Goal: Task Accomplishment & Management: Manage account settings

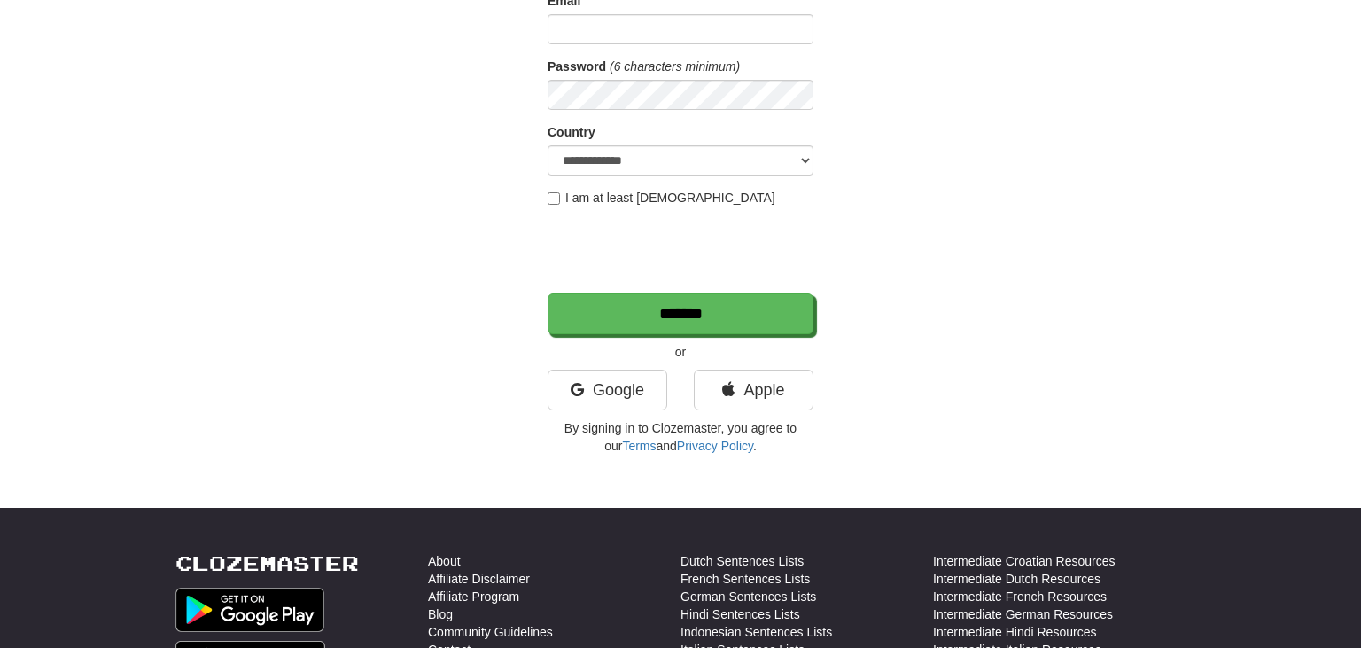
scroll to position [374, 0]
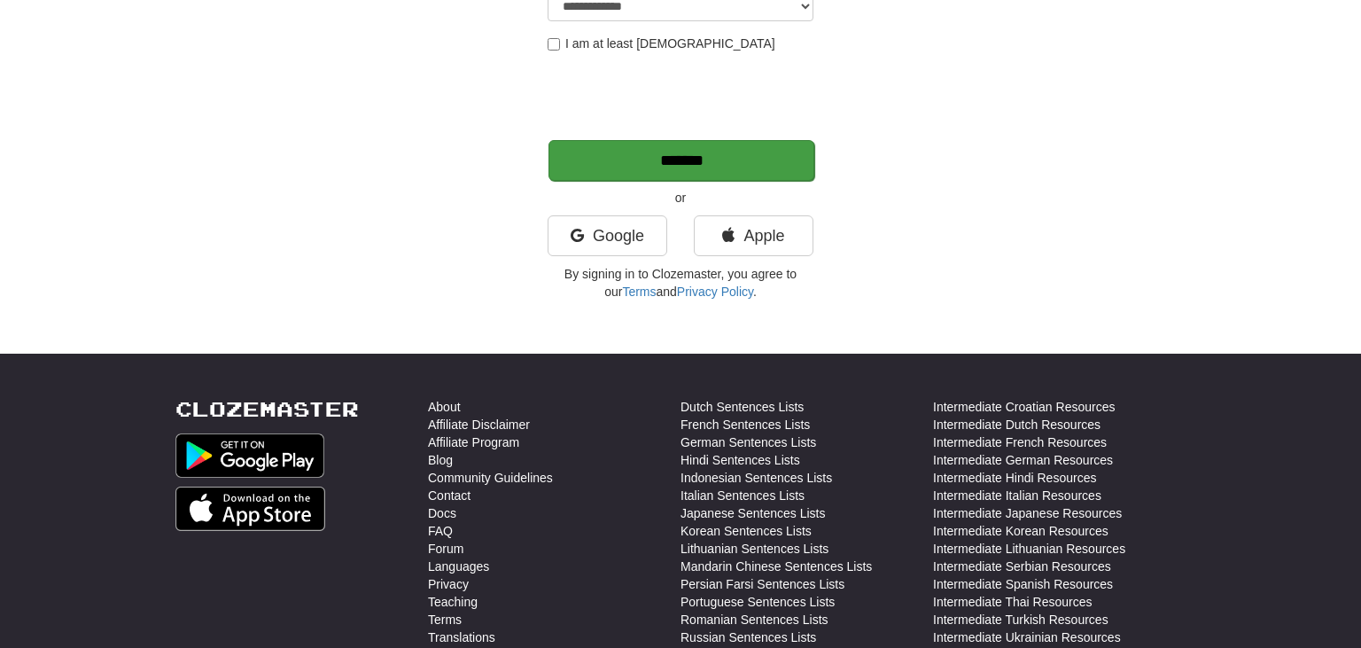
type input "*********"
click at [764, 176] on input "*******" at bounding box center [681, 160] width 266 height 41
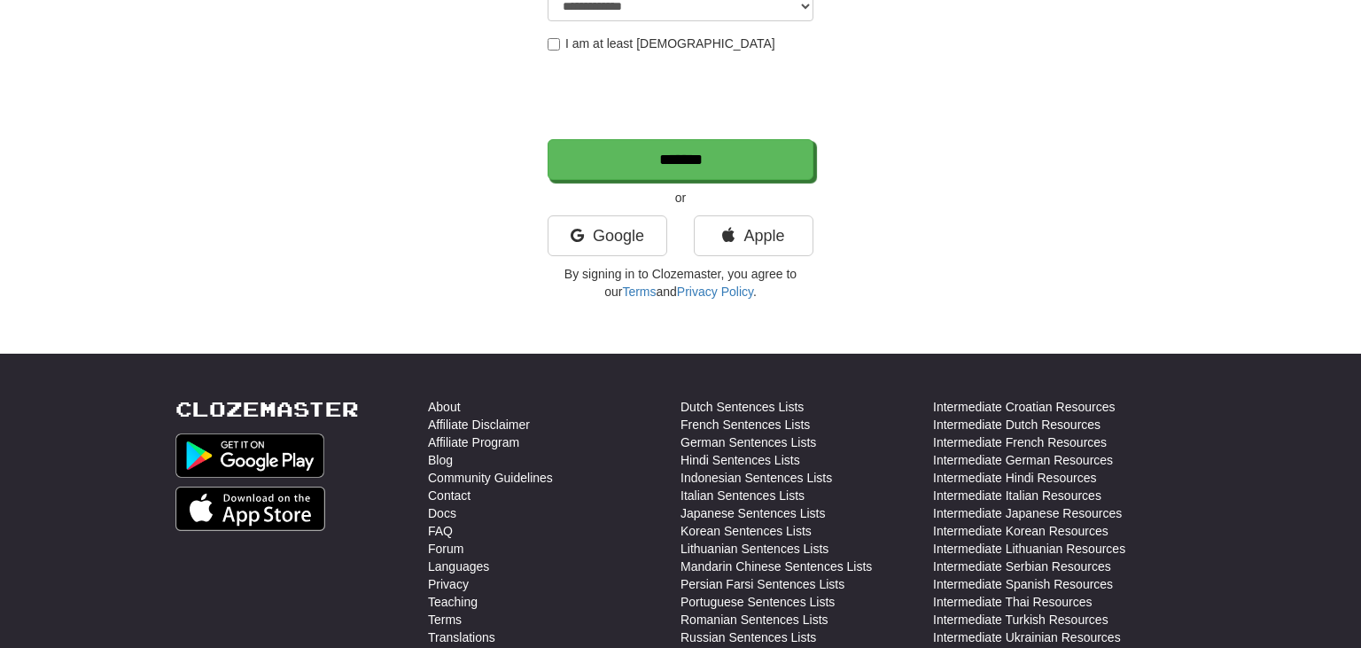
scroll to position [0, 0]
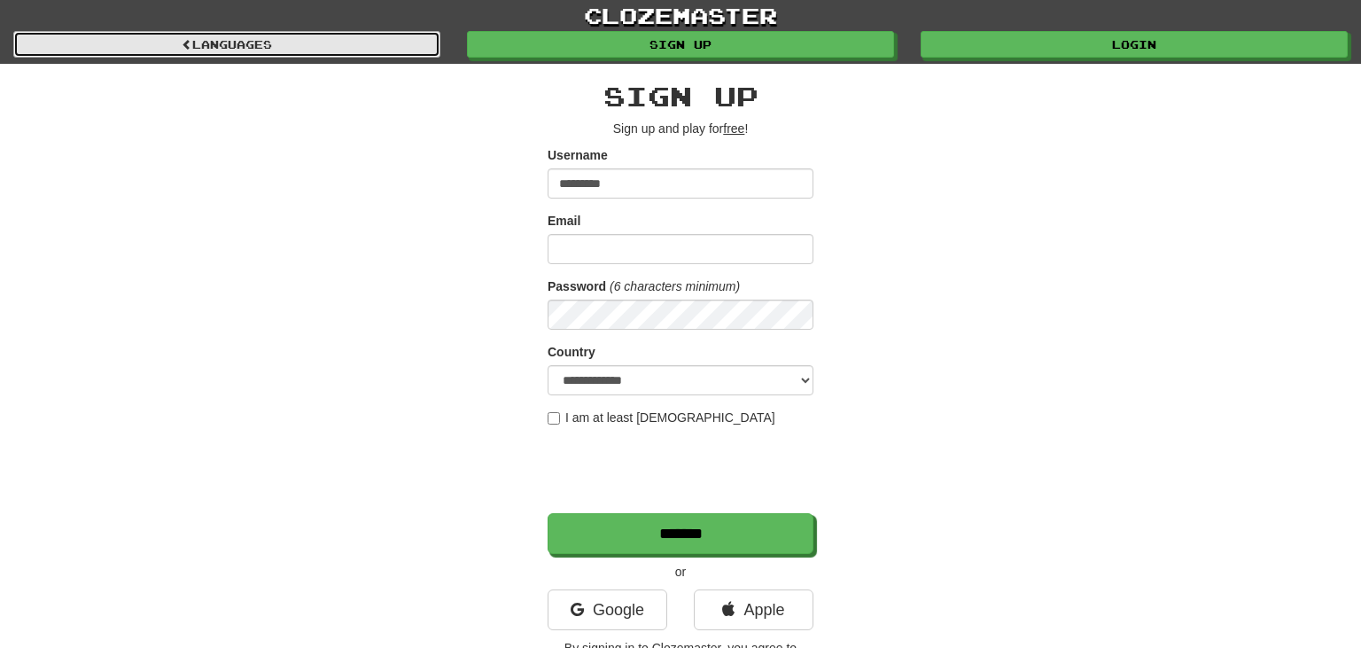
click at [245, 33] on link "Languages" at bounding box center [226, 44] width 427 height 27
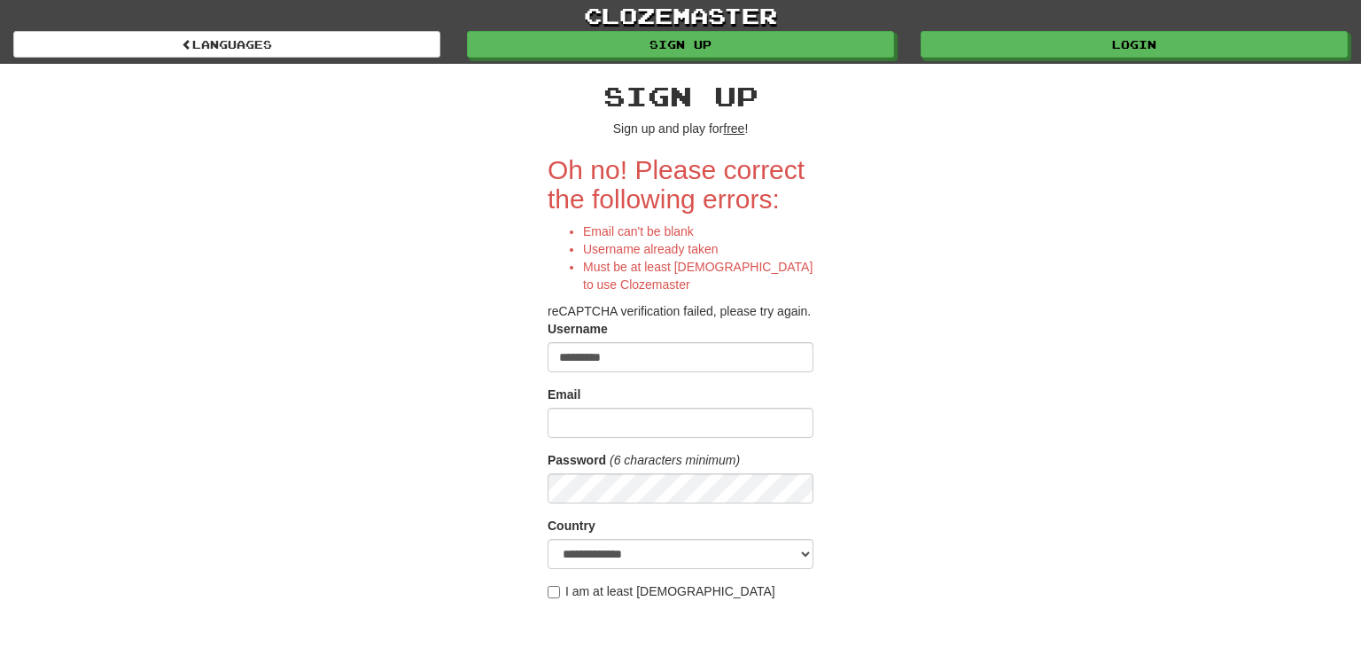
click at [586, 455] on label "Password" at bounding box center [577, 460] width 58 height 18
click at [626, 431] on input "Email" at bounding box center [681, 423] width 266 height 30
click at [680, 470] on div "Password (6 characters minimum)" at bounding box center [681, 477] width 266 height 52
click at [671, 417] on input "Email" at bounding box center [681, 423] width 266 height 30
click at [668, 408] on div "Email" at bounding box center [681, 396] width 266 height 22
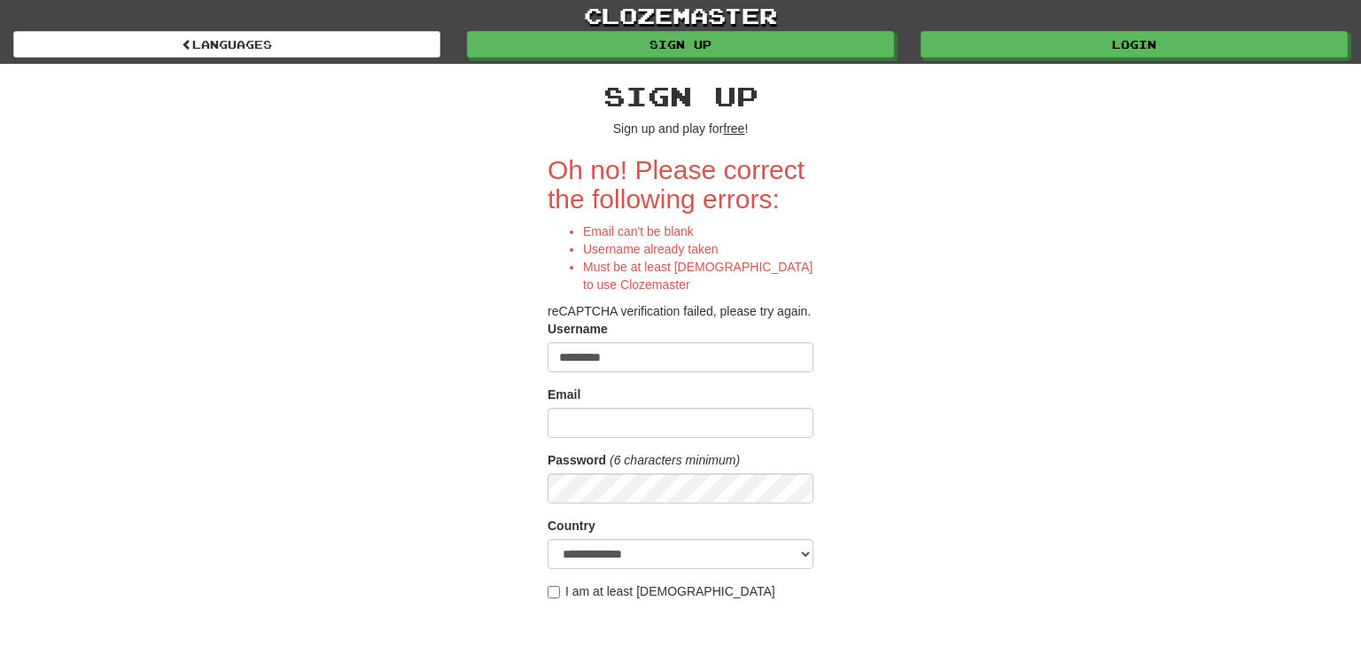
click at [668, 401] on div "Email" at bounding box center [681, 396] width 266 height 22
click at [657, 371] on input "*********" at bounding box center [681, 357] width 266 height 30
type input "**********"
click at [258, 355] on div "**********" at bounding box center [680, 460] width 1037 height 793
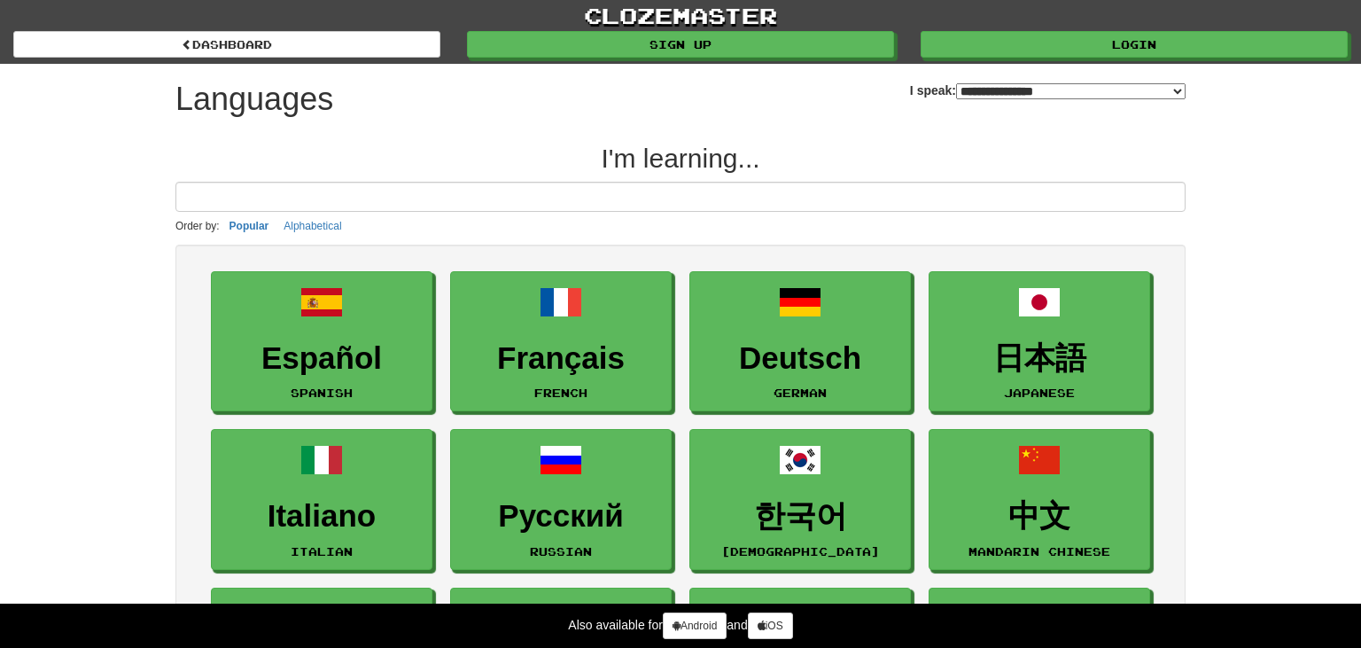
select select "*******"
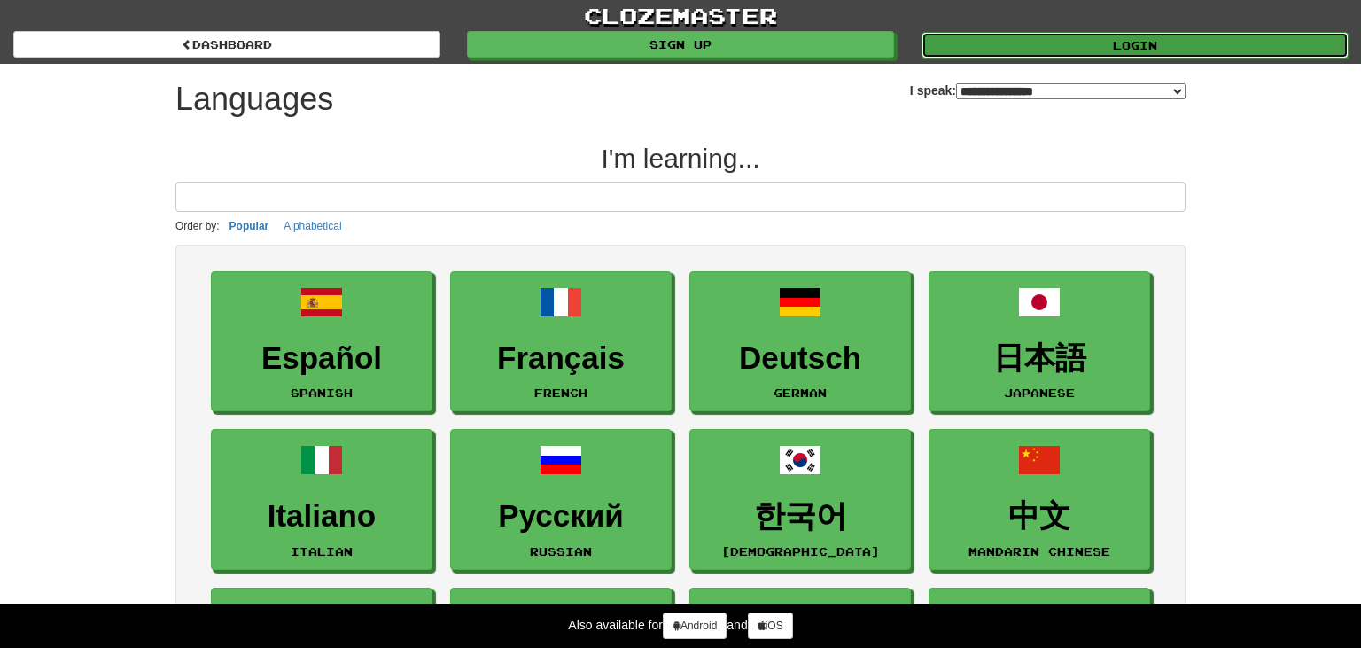
click at [982, 51] on link "Login" at bounding box center [1134, 45] width 427 height 27
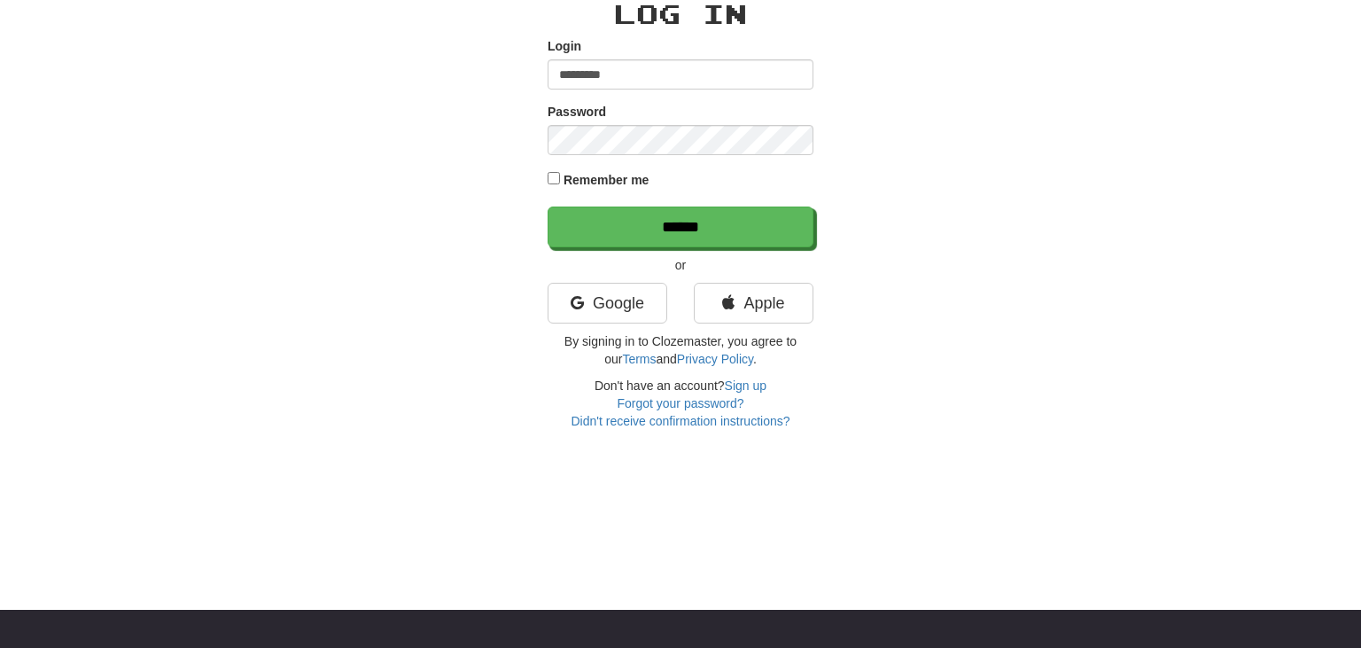
scroll to position [93, 0]
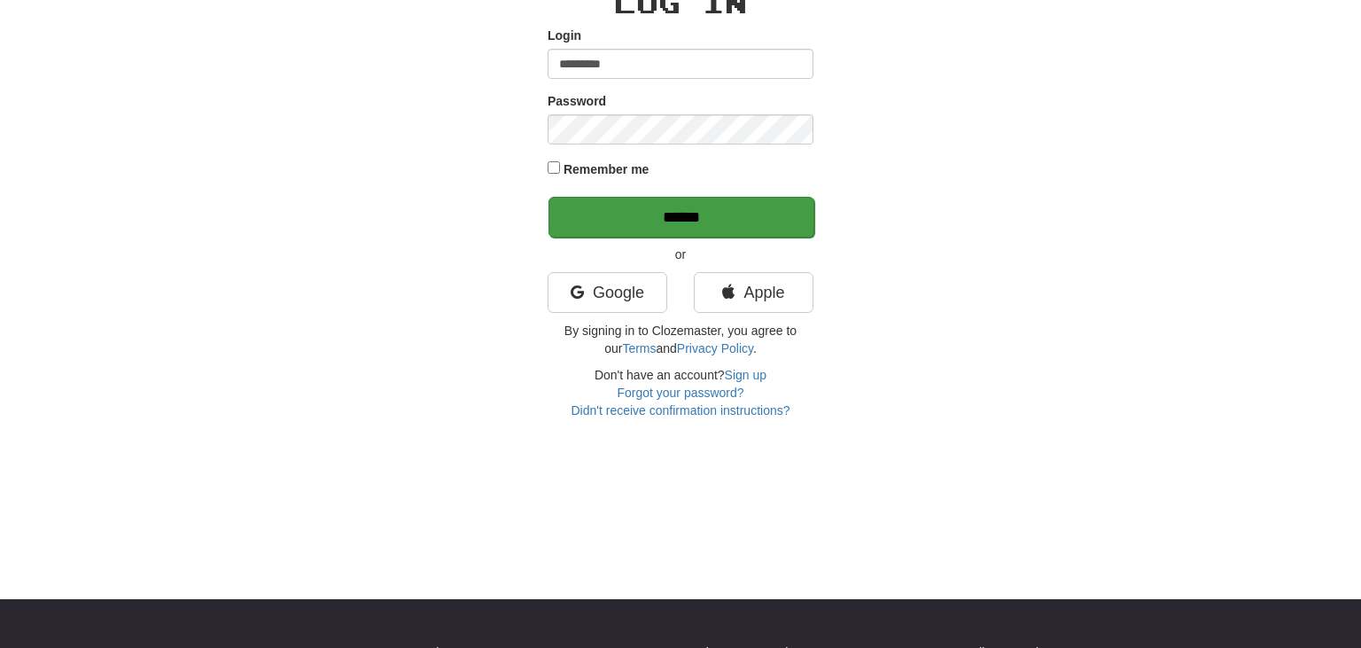
type input "*********"
click at [735, 222] on input "******" at bounding box center [681, 217] width 266 height 41
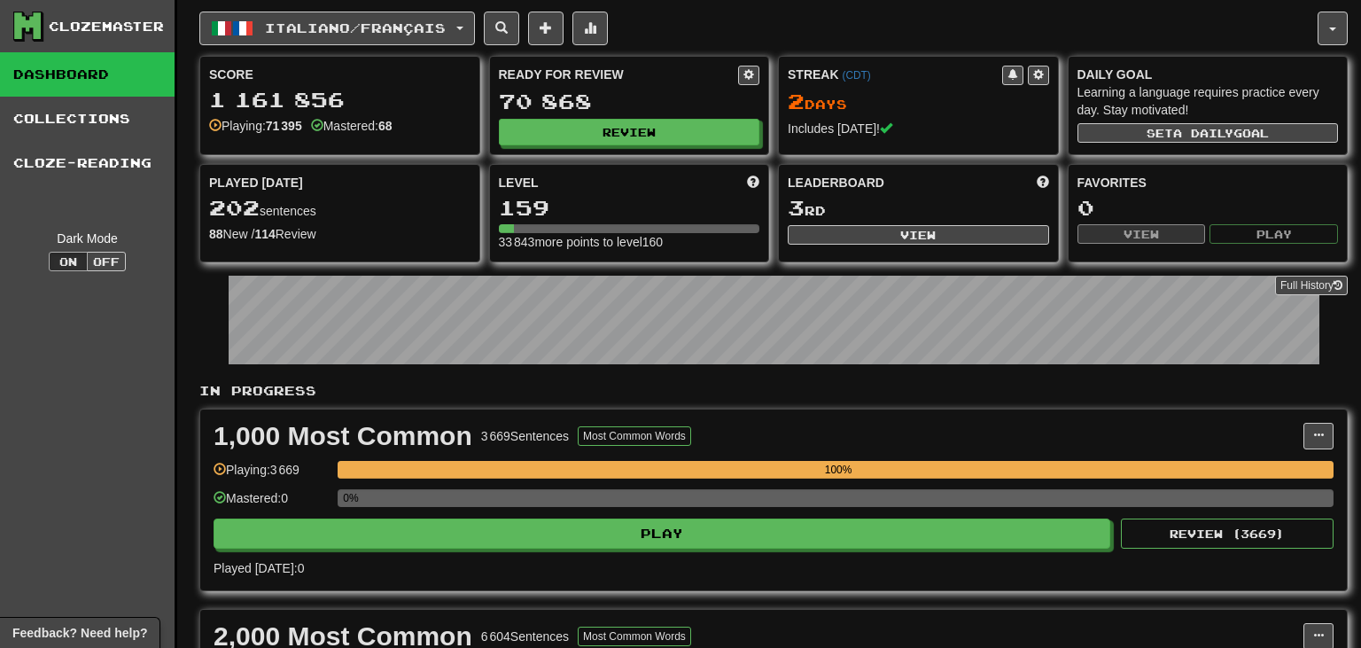
click at [892, 416] on div "1,000 Most Common 3 669 Sentences Most Common Words Manage Sentences Unpin from…" at bounding box center [773, 499] width 1147 height 181
click at [881, 409] on div "1,000 Most Common 3 669 Sentences Most Common Words Manage Sentences Unpin from…" at bounding box center [773, 499] width 1147 height 181
click at [896, 363] on div "Full History" at bounding box center [773, 322] width 1148 height 111
click at [958, 158] on div "Score 1 161 856 Playing: 71 395 Mastered: 68 Ready for Review 70 868 Review Str…" at bounding box center [773, 159] width 1148 height 206
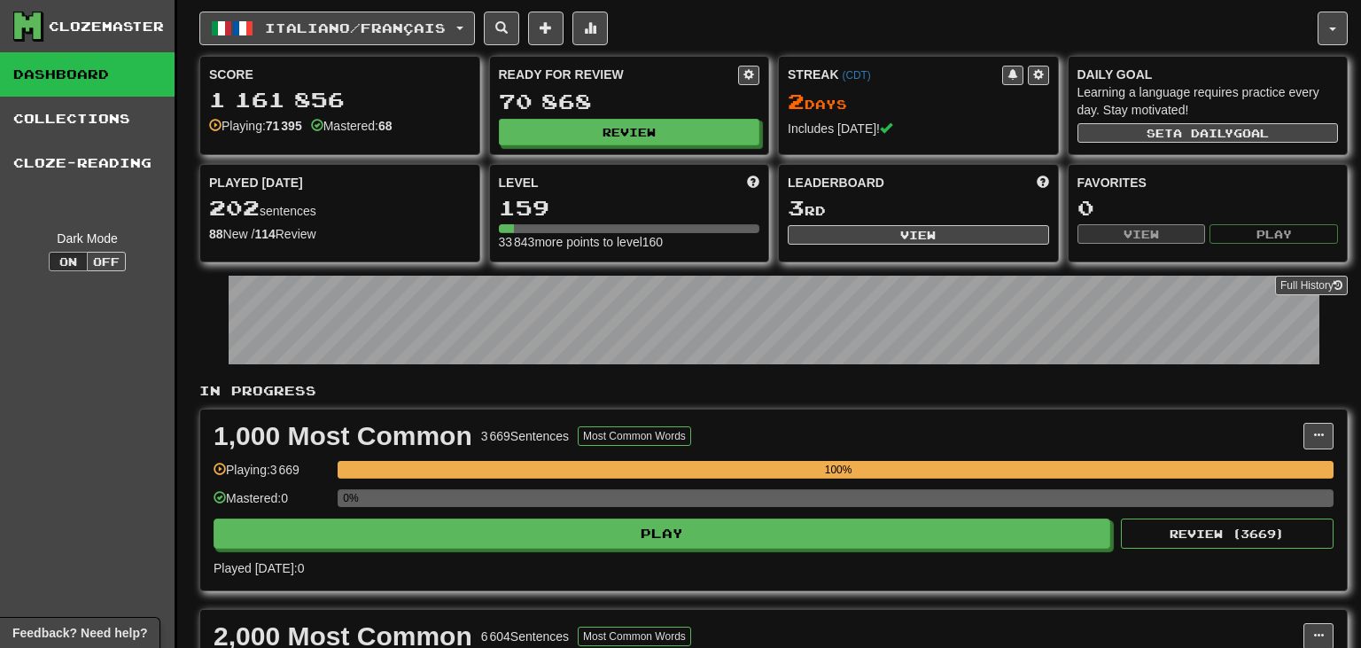
click at [1042, 144] on div "Streak ( CDT ) 2 Day s Includes [DATE]!" at bounding box center [918, 105] width 281 height 99
click at [1024, 416] on div "1,000 Most Common 3 669 Sentences Most Common Words Manage Sentences Unpin from…" at bounding box center [773, 499] width 1147 height 181
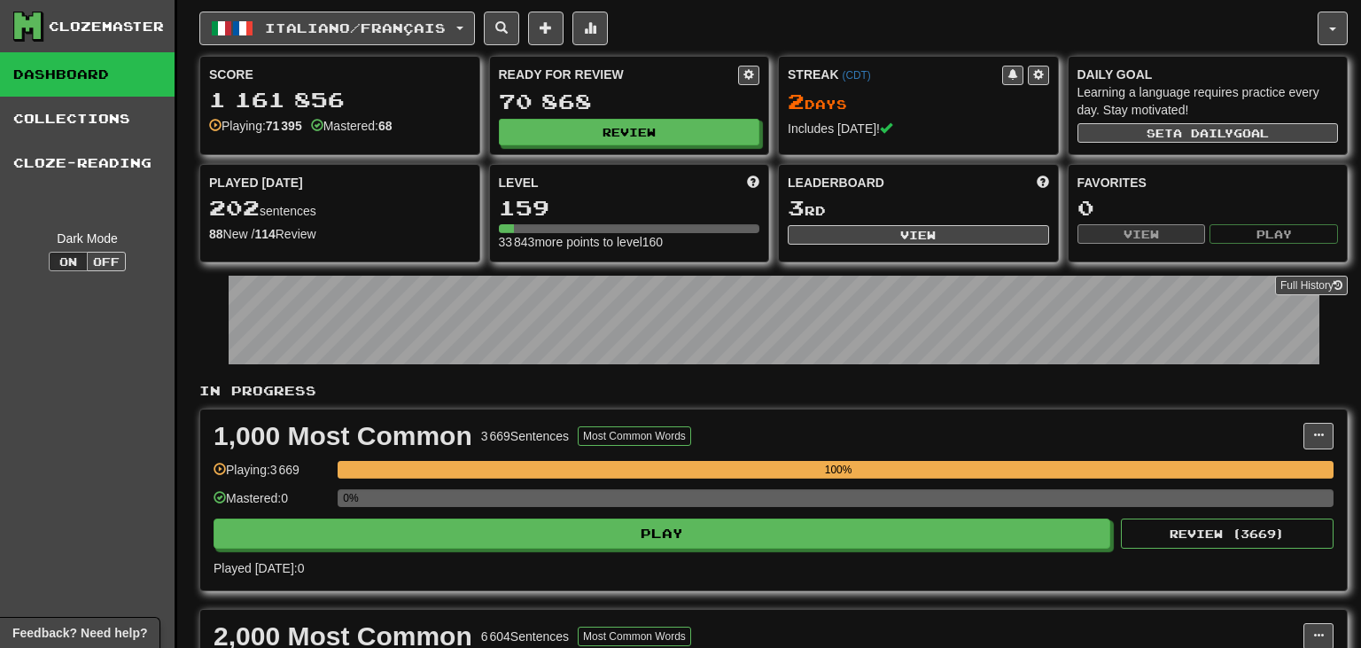
click at [1024, 416] on div "1,000 Most Common 3 669 Sentences Most Common Words Manage Sentences Unpin from…" at bounding box center [773, 499] width 1147 height 181
click at [1024, 417] on div "1,000 Most Common 3 669 Sentences Most Common Words Manage Sentences Unpin from…" at bounding box center [773, 499] width 1147 height 181
click at [395, 214] on div "202 sentences" at bounding box center [339, 208] width 261 height 23
drag, startPoint x: 395, startPoint y: 214, endPoint x: 396, endPoint y: 223, distance: 8.9
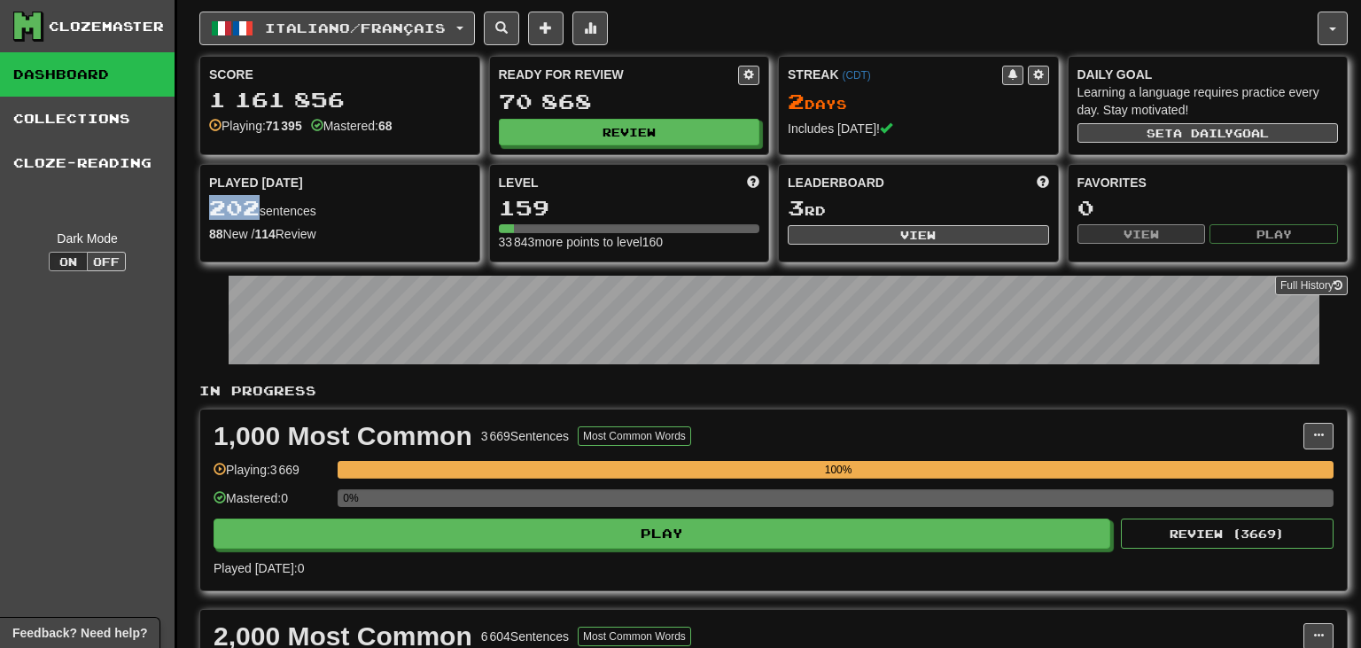
click at [396, 222] on div "Played [DATE] 202 sentences 88 New / 114 Review Full History" at bounding box center [339, 209] width 279 height 88
click at [396, 223] on div "Played [DATE] 202 sentences 88 New / 114 Review Full History" at bounding box center [339, 209] width 279 height 88
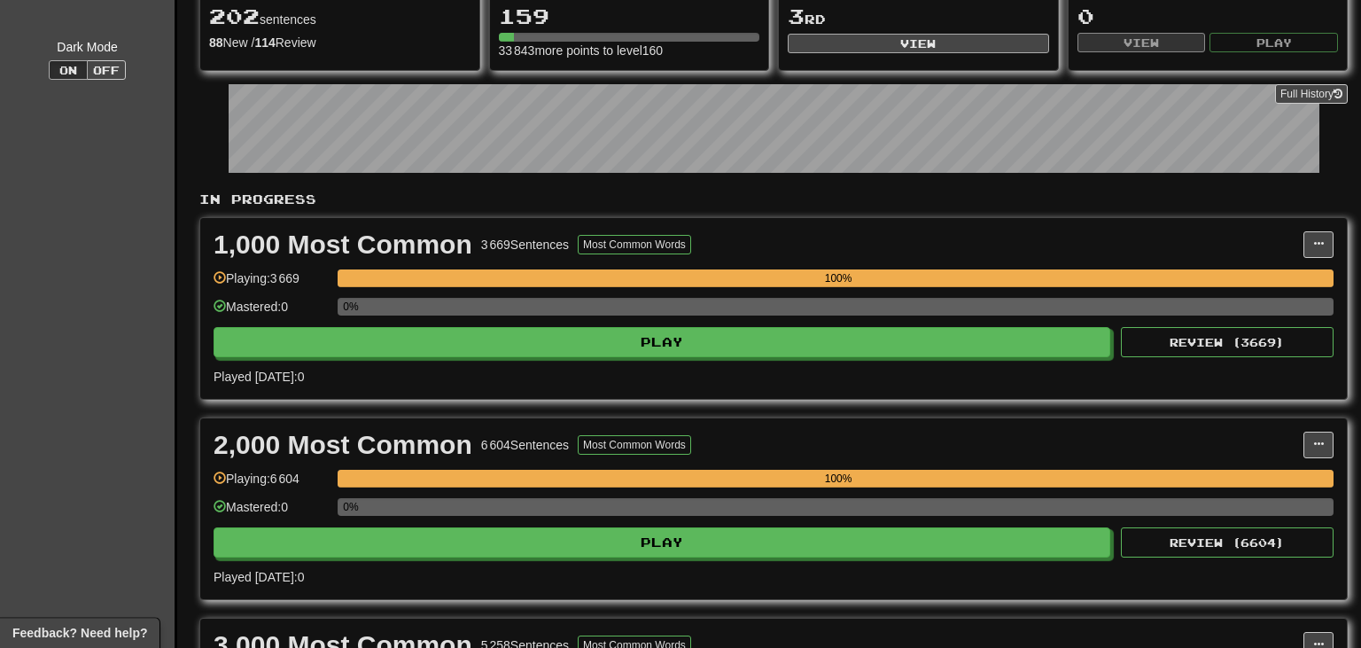
scroll to position [280, 0]
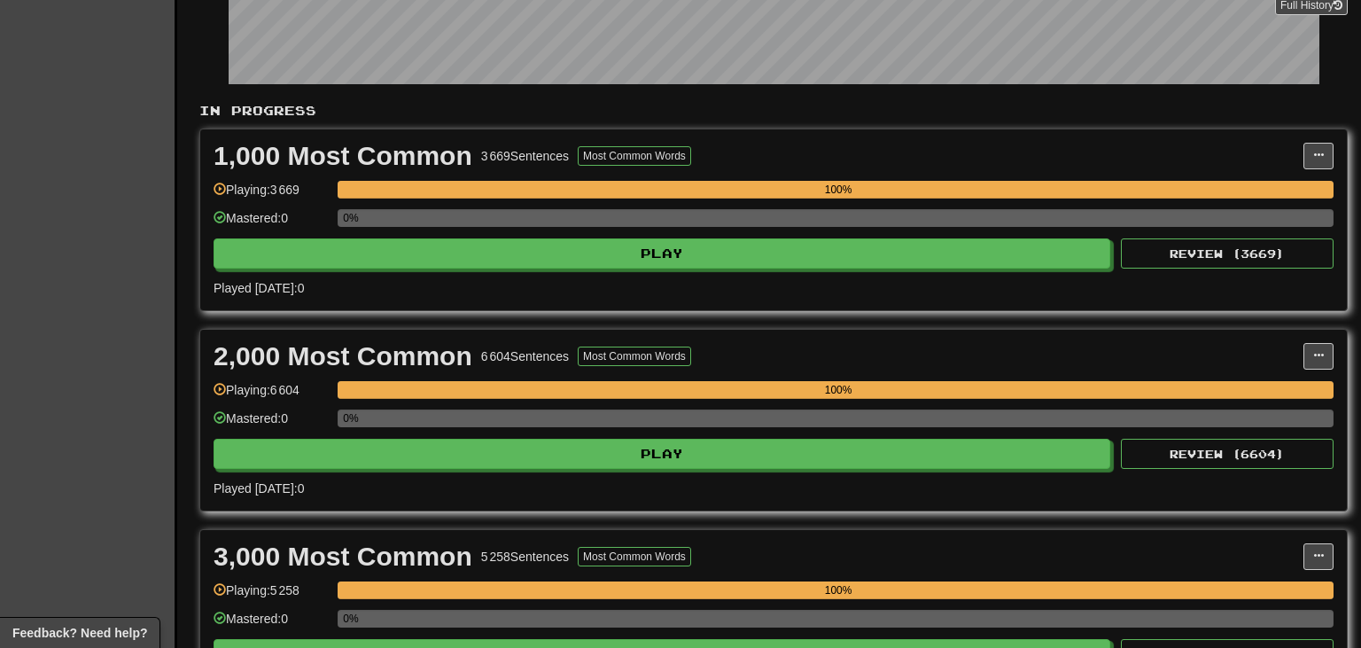
click at [887, 395] on div "100%" at bounding box center [836, 395] width 996 height 29
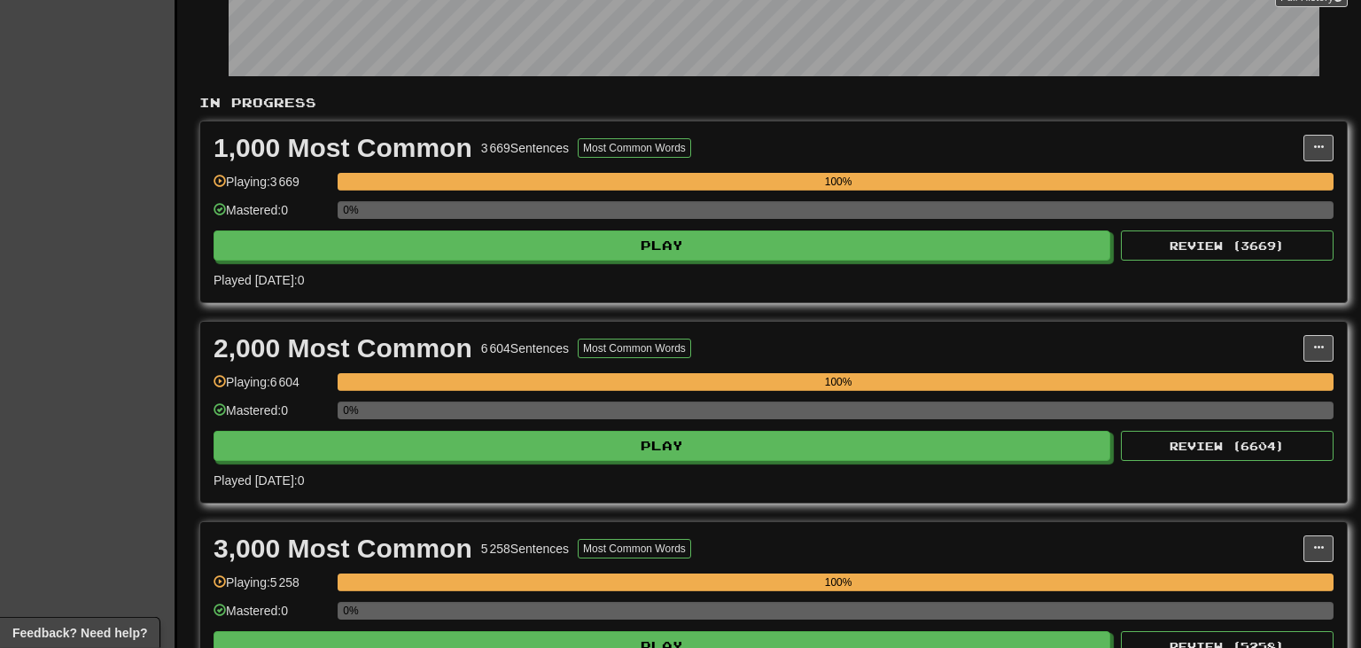
scroll to position [748, 0]
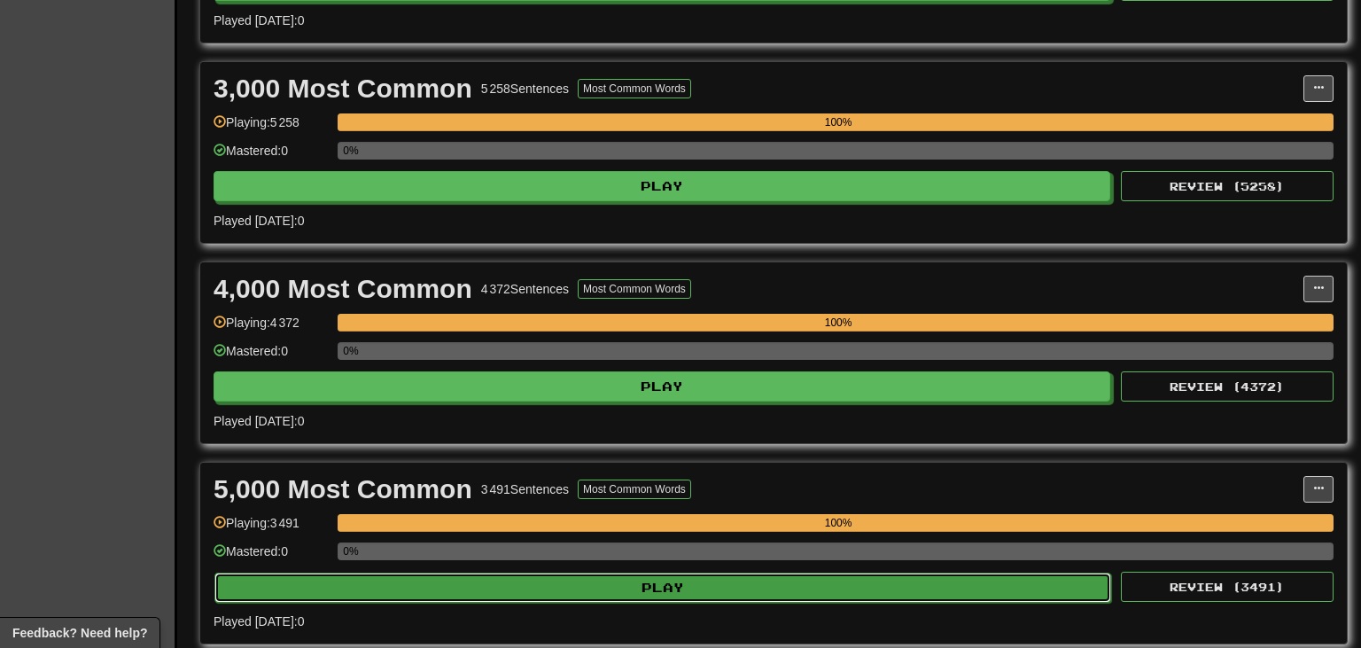
click at [631, 583] on button "Play" at bounding box center [662, 587] width 897 height 30
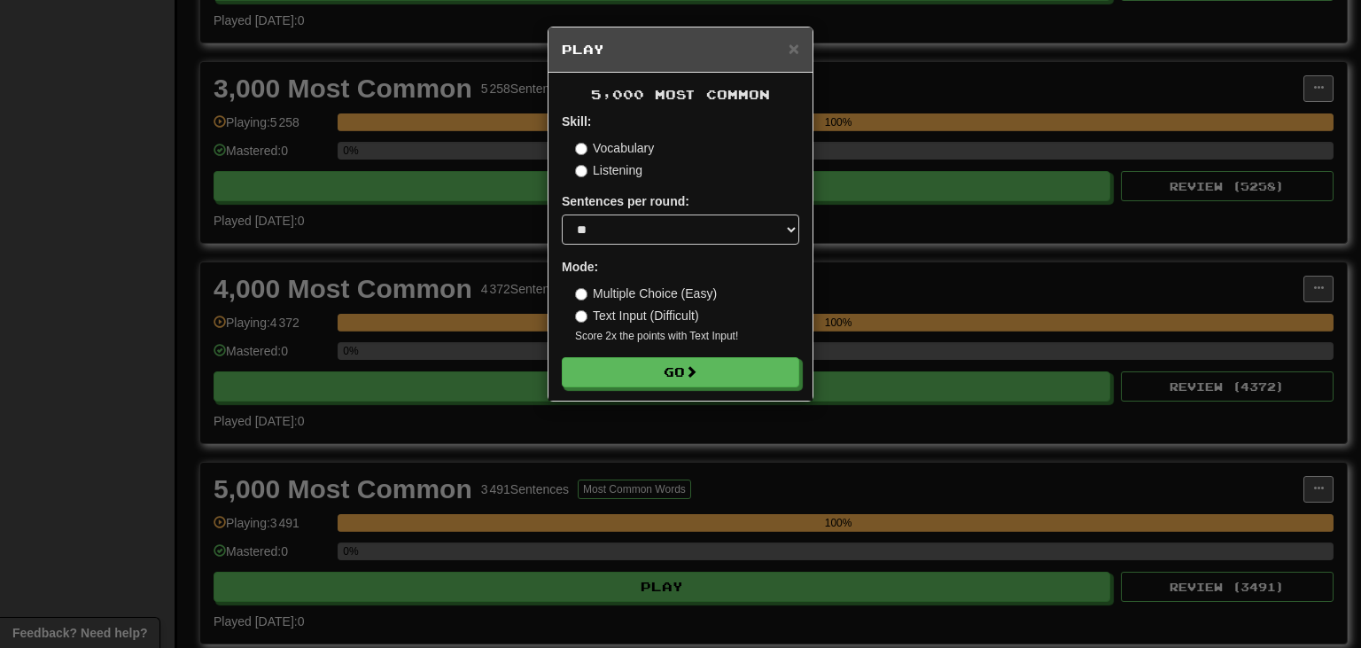
click at [618, 404] on div "× Play 5,000 Most Common Skill: Vocabulary Listening Sentences per round: * ** …" at bounding box center [680, 324] width 1361 height 648
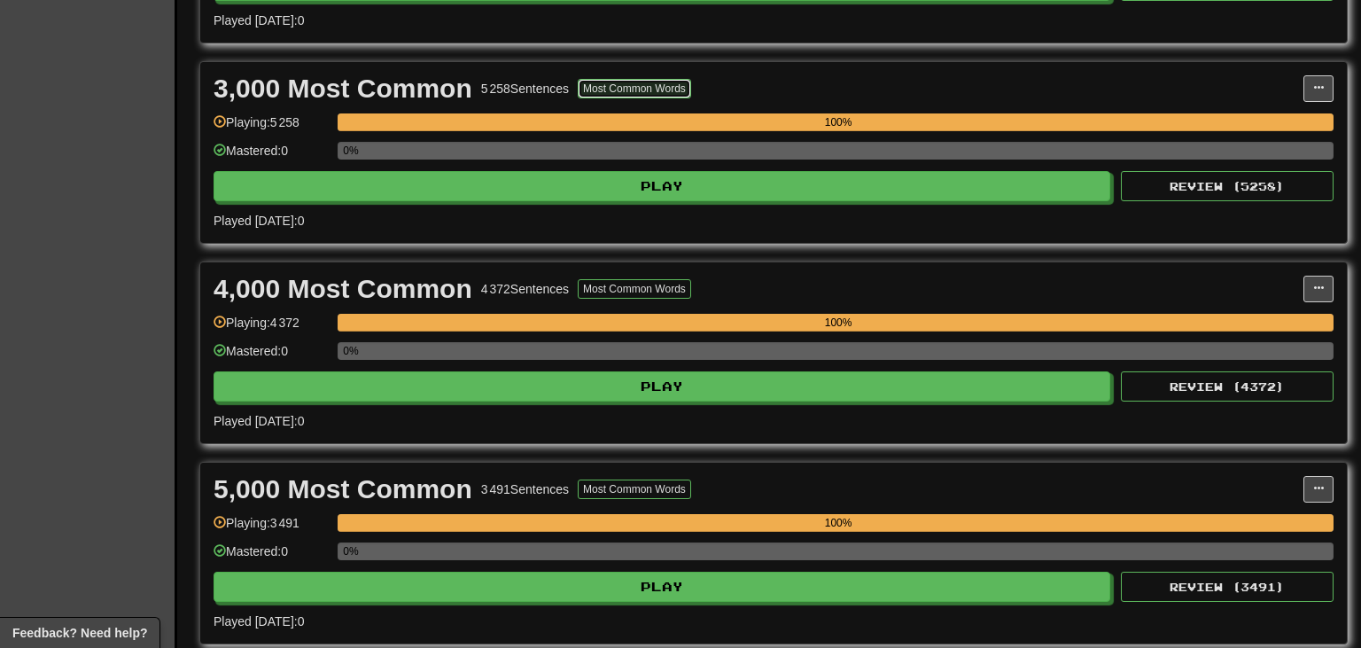
click at [675, 79] on button "Most Common Words" at bounding box center [634, 88] width 113 height 19
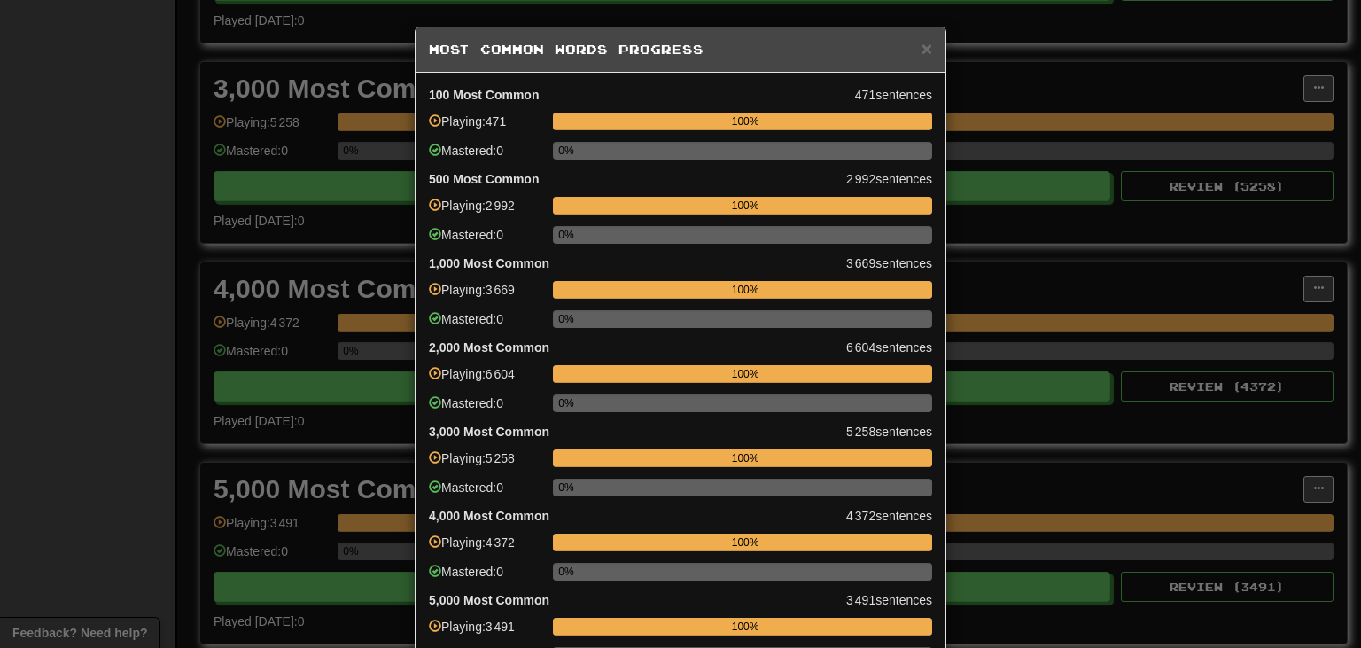
click at [909, 82] on div "100 Most Common 471 sentences Playing: 471 100% Mastered: 0 0% 500 Most Common …" at bounding box center [681, 564] width 530 height 983
click at [918, 82] on div "100 Most Common 471 sentences Playing: 471 100% Mastered: 0 0% 500 Most Common …" at bounding box center [681, 564] width 530 height 983
click at [907, 115] on div "100%" at bounding box center [745, 122] width 374 height 18
click at [909, 73] on div "100 Most Common 471 sentences Playing: 471 100% Mastered: 0 0% 500 Most Common …" at bounding box center [681, 564] width 530 height 983
click at [917, 82] on div "100 Most Common 471 sentences Playing: 471 100% Mastered: 0 0% 500 Most Common …" at bounding box center [681, 564] width 530 height 983
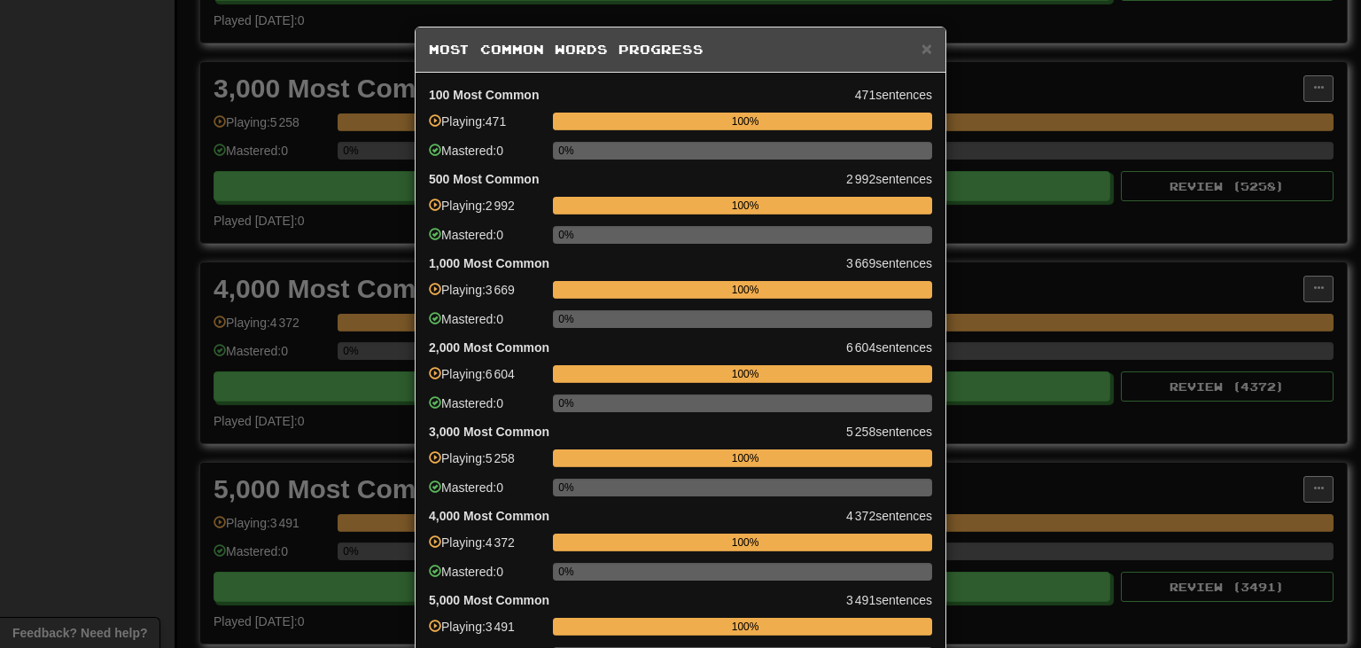
click at [477, 257] on strong "1,000 Most Common" at bounding box center [489, 263] width 120 height 18
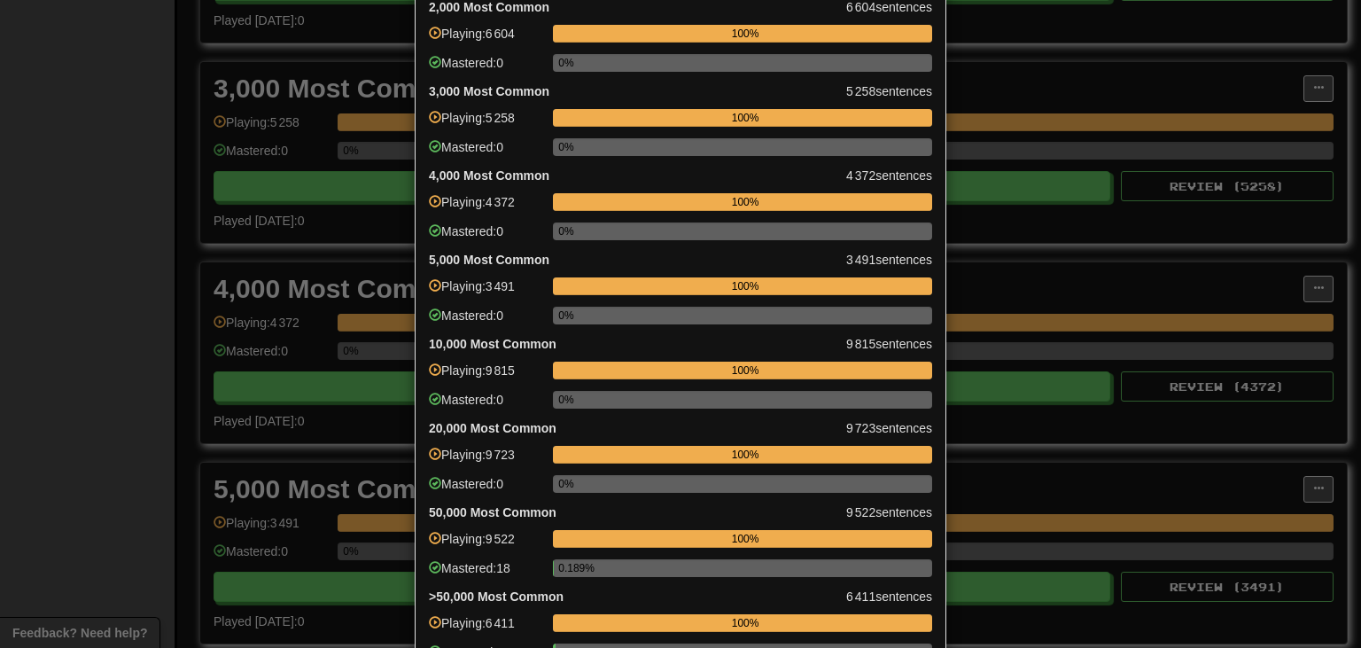
scroll to position [491, 0]
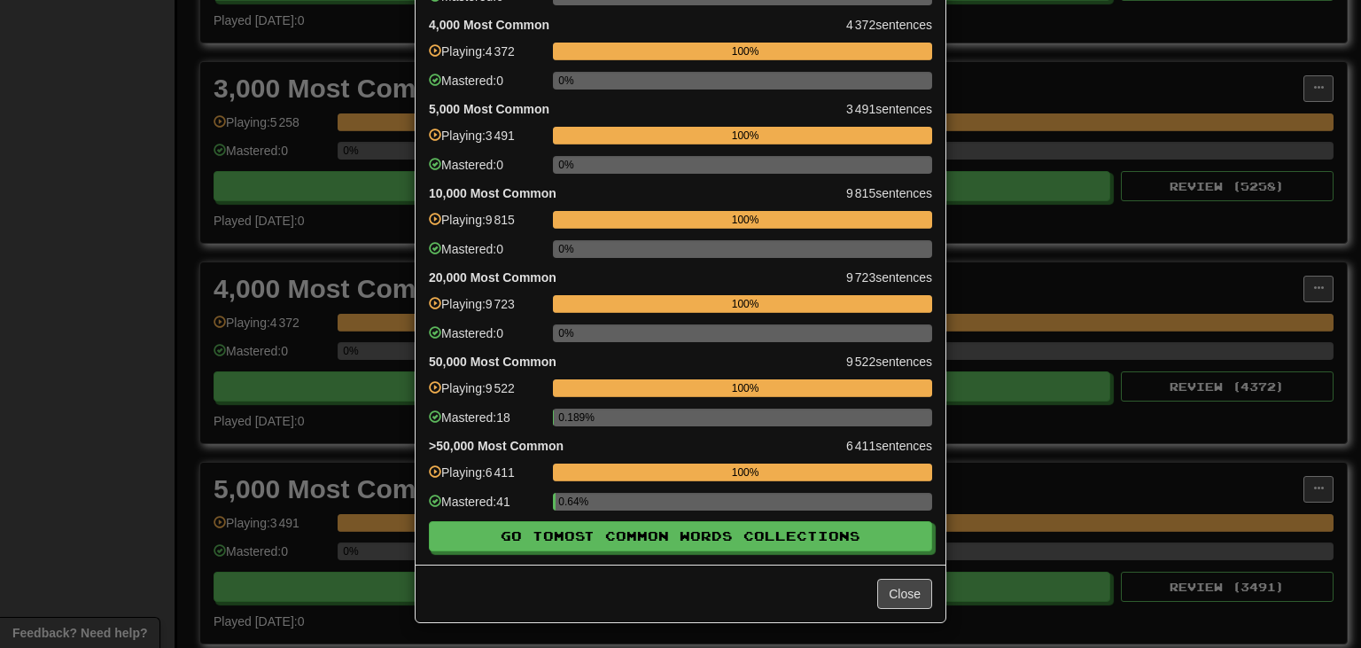
click at [653, 572] on div "Close" at bounding box center [681, 593] width 530 height 58
click at [136, 103] on div "× Most Common Words Progress 100 Most Common 471 sentences Playing: 471 100% Ma…" at bounding box center [680, 324] width 1361 height 648
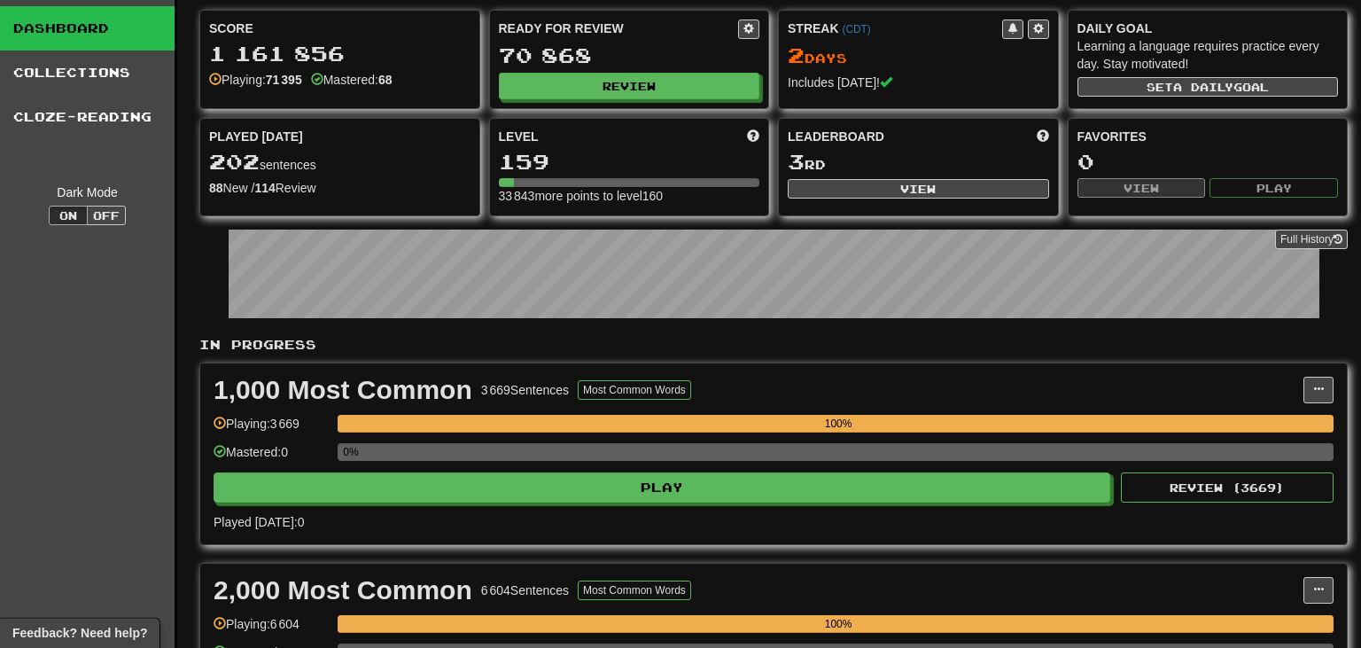
scroll to position [0, 0]
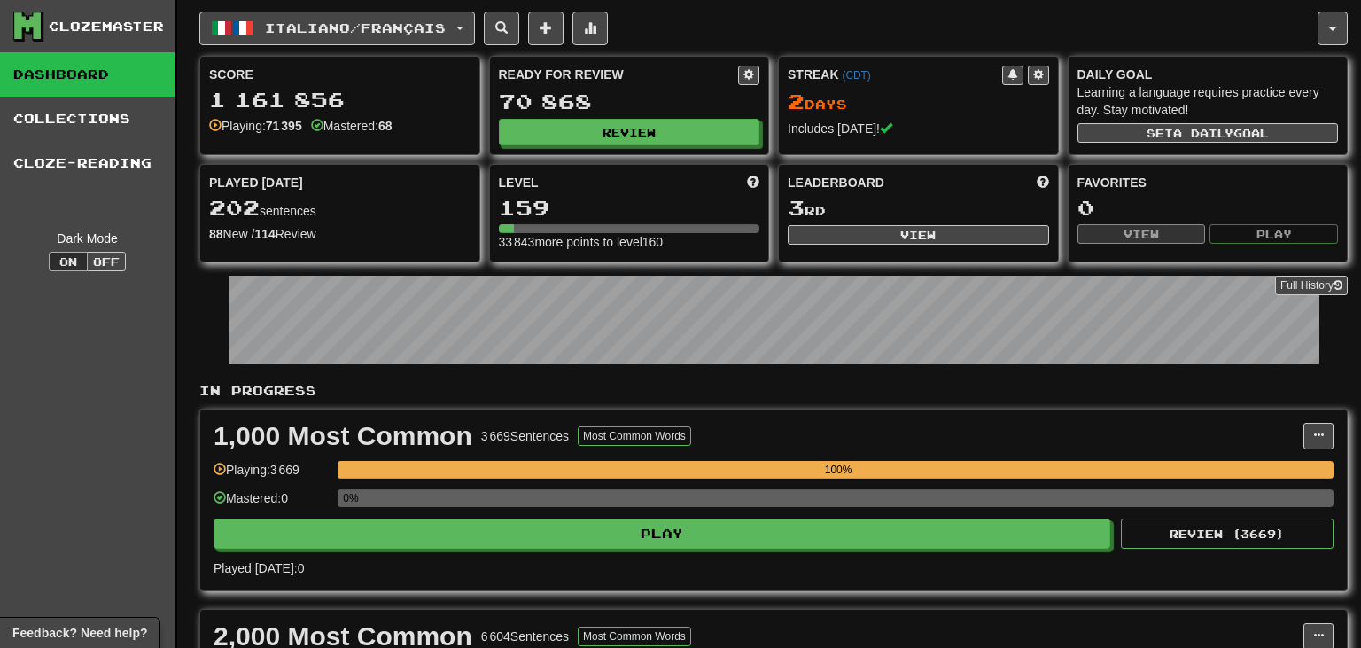
click at [118, 35] on div "Clozemaster" at bounding box center [93, 27] width 161 height 30
click at [121, 29] on div "Clozemaster" at bounding box center [106, 27] width 115 height 18
click at [124, 22] on div "Clozemaster" at bounding box center [106, 27] width 115 height 18
click at [129, 18] on div "Clozemaster" at bounding box center [93, 27] width 161 height 30
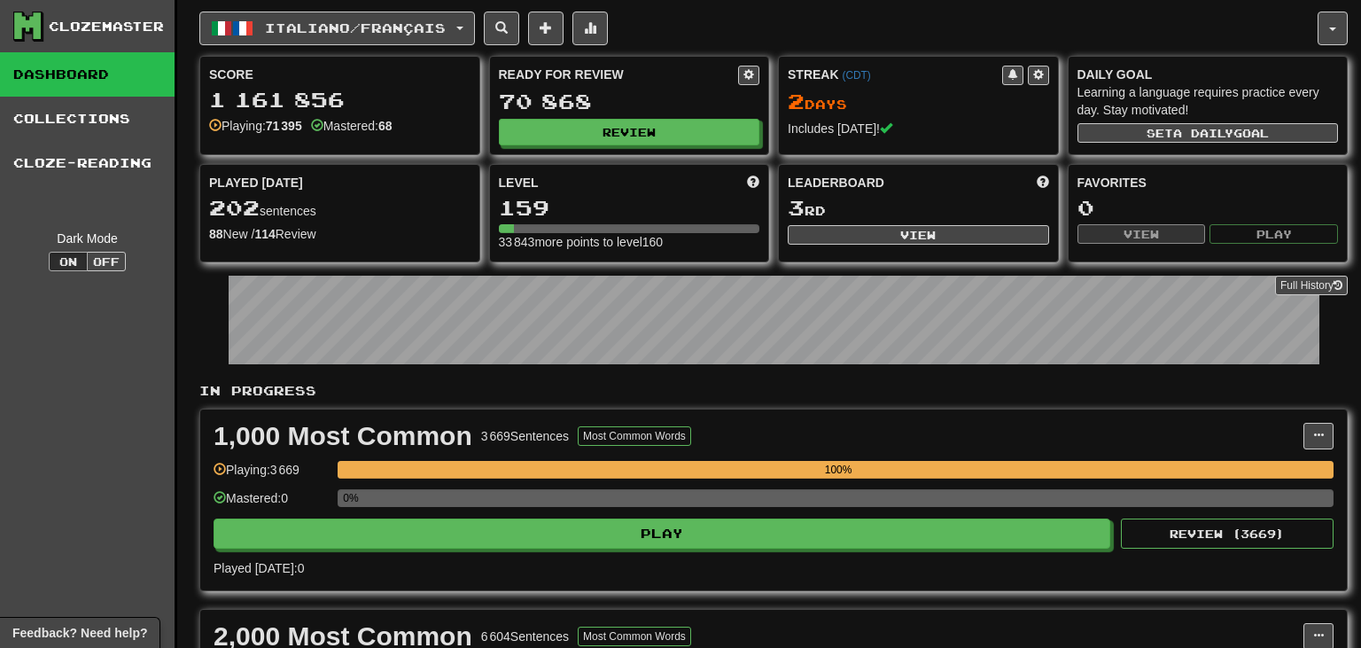
click at [876, 104] on div "2 Day s" at bounding box center [918, 101] width 261 height 23
click at [859, 114] on div "Streak ( CDT ) 2 Day s Includes [DATE]!" at bounding box center [918, 101] width 279 height 89
click at [867, 222] on div "Leaderboard 3 rd View" at bounding box center [918, 209] width 279 height 89
click at [867, 232] on button "View" at bounding box center [918, 234] width 261 height 19
select select "**********"
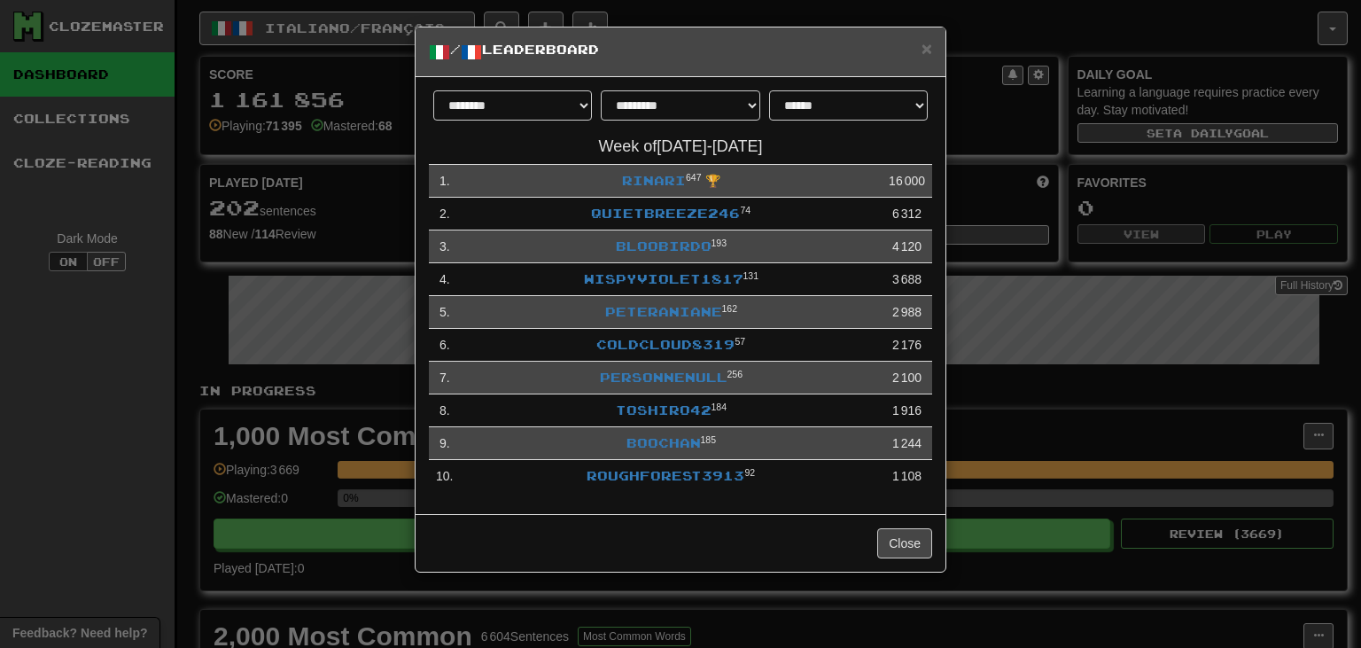
click at [967, 200] on div "**********" at bounding box center [680, 324] width 1361 height 648
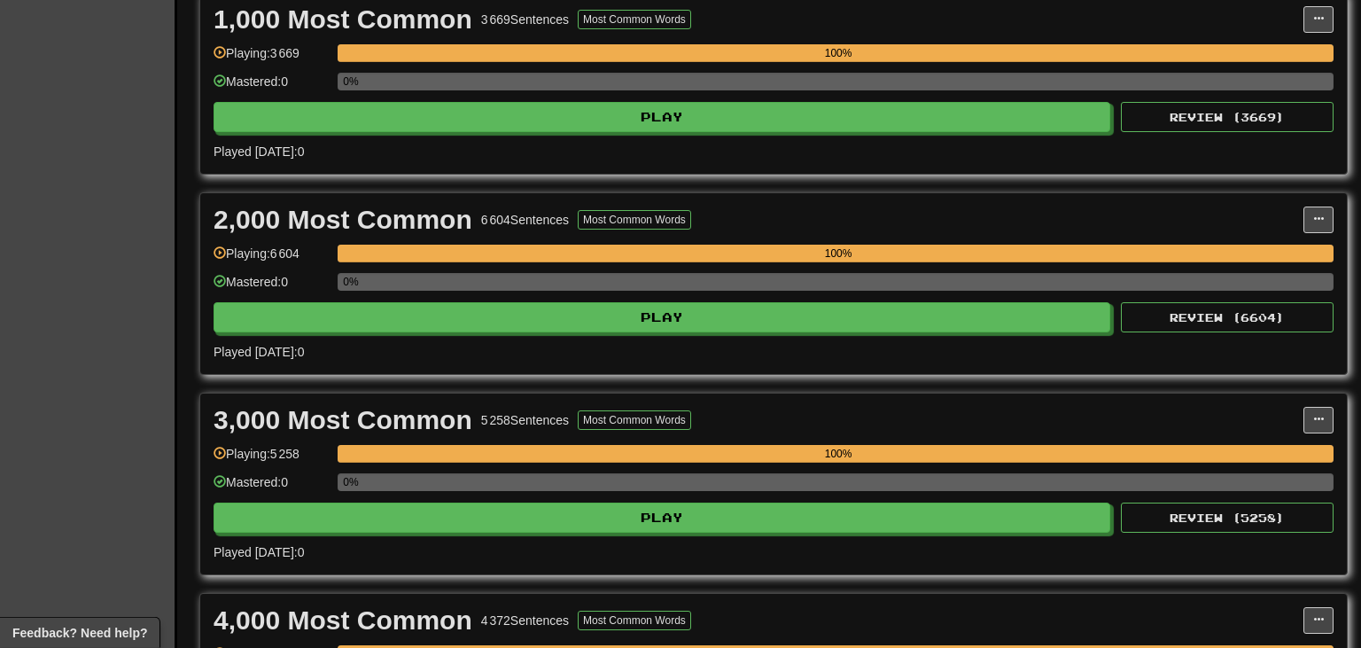
scroll to position [417, 0]
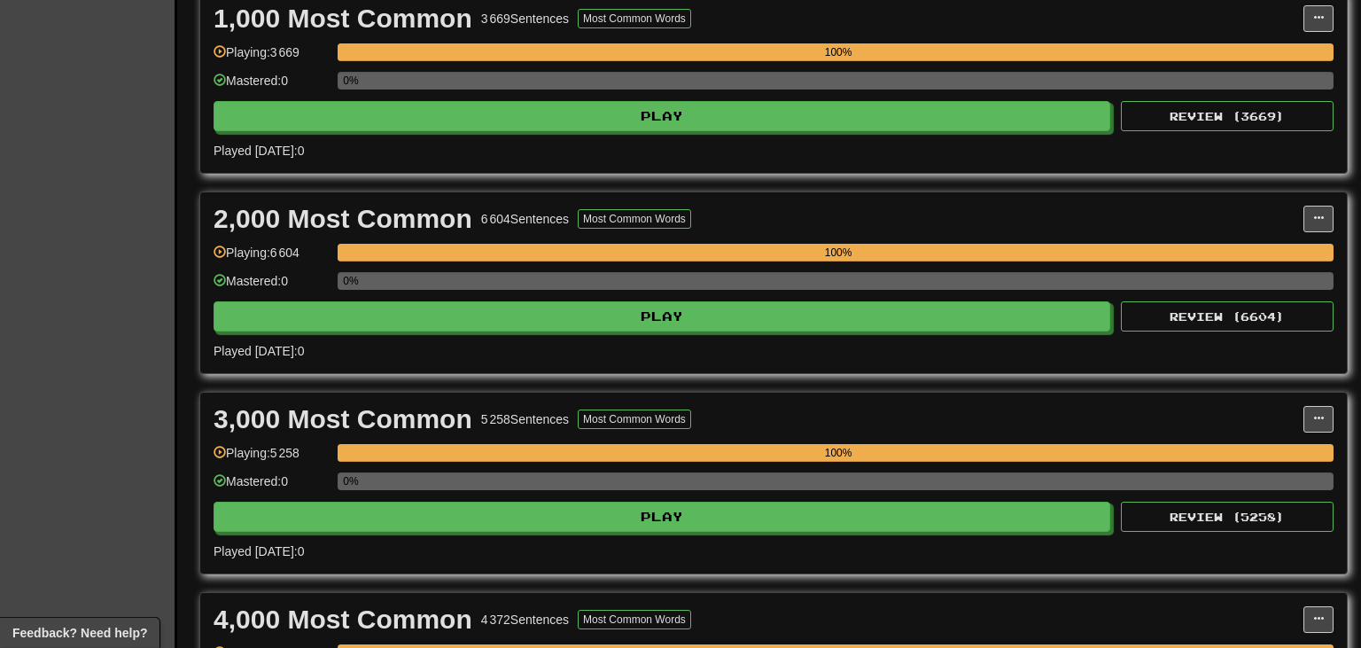
click at [397, 34] on div "1,000 Most Common 3 669 Sentences Most Common Words Manage Sentences Unpin from…" at bounding box center [773, 82] width 1147 height 181
click at [1308, 611] on button at bounding box center [1318, 619] width 30 height 27
click at [1037, 562] on div "3,000 Most Common 5 258 Sentences Most Common Words Manage Sentences Unpin from…" at bounding box center [773, 483] width 1147 height 181
click at [1302, 614] on div "4,000 Most Common 4 372 Sentences Most Common Words" at bounding box center [759, 619] width 1090 height 27
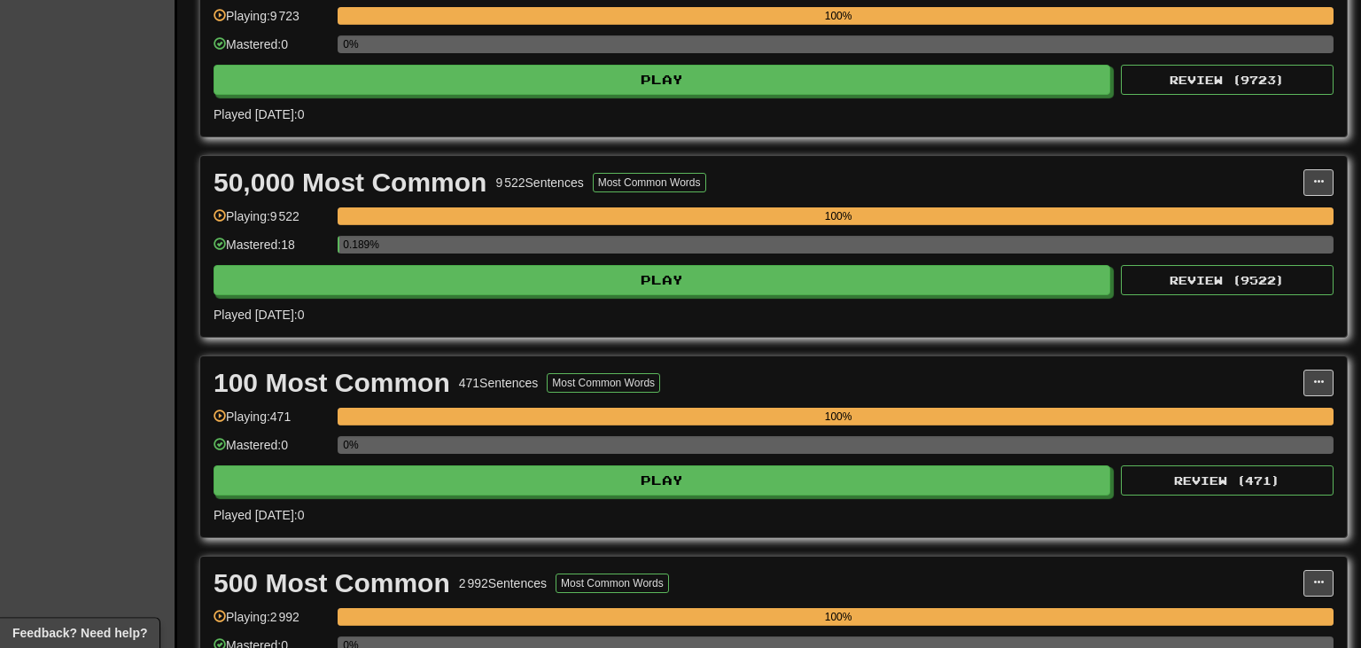
scroll to position [1656, 0]
